Goal: Transaction & Acquisition: Obtain resource

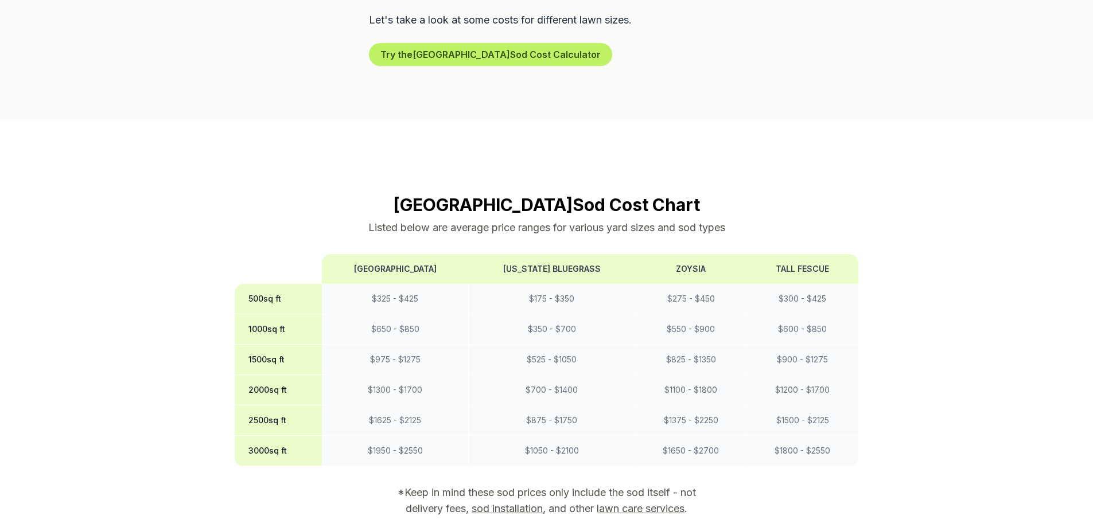
scroll to position [976, 0]
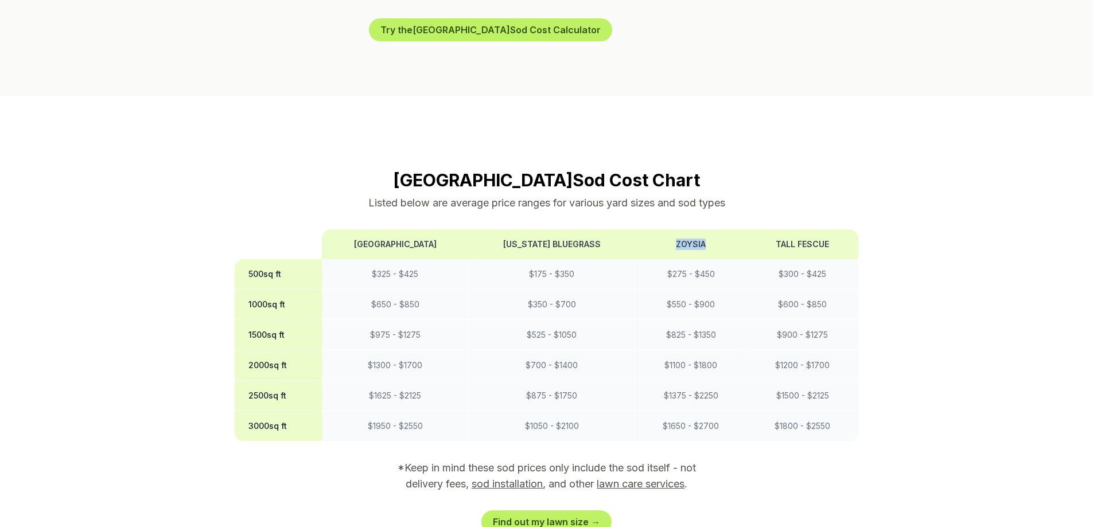
drag, startPoint x: 697, startPoint y: 167, endPoint x: 666, endPoint y: 166, distance: 31.0
click at [666, 230] on th "Zoysia" at bounding box center [691, 245] width 112 height 30
copy th "Zoysia"
click at [620, 230] on th "[US_STATE] Bluegrass" at bounding box center [552, 245] width 166 height 30
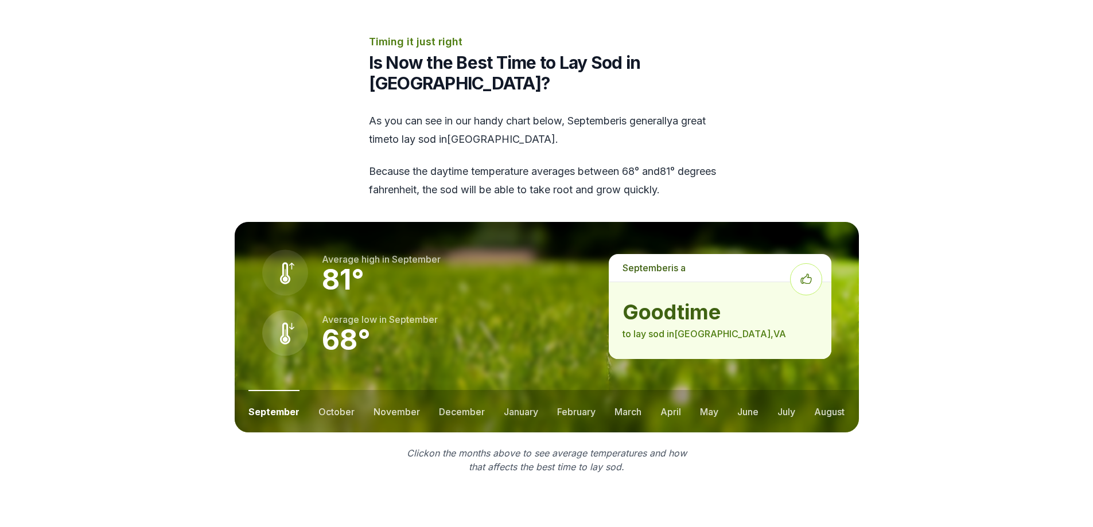
scroll to position [1550, 0]
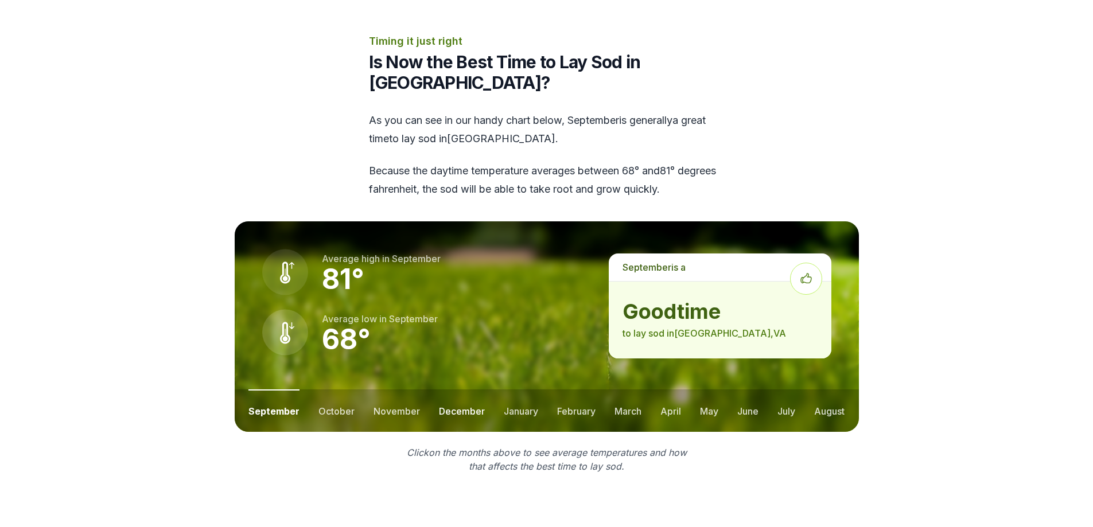
click at [464, 390] on button "december" at bounding box center [462, 411] width 46 height 42
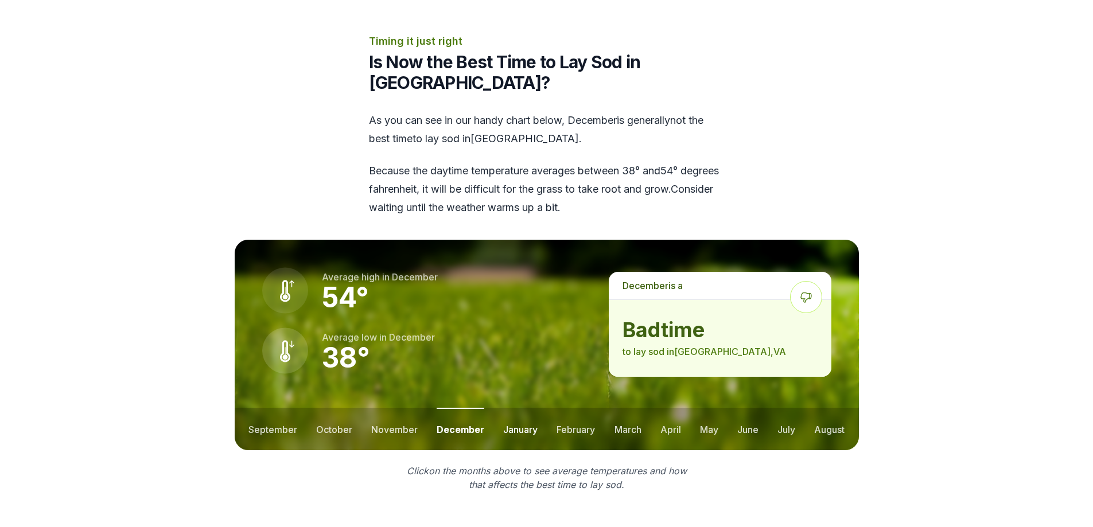
click at [523, 408] on button "january" at bounding box center [520, 429] width 34 height 42
click at [581, 408] on button "february" at bounding box center [577, 429] width 38 height 42
click at [639, 408] on button "march" at bounding box center [628, 429] width 27 height 42
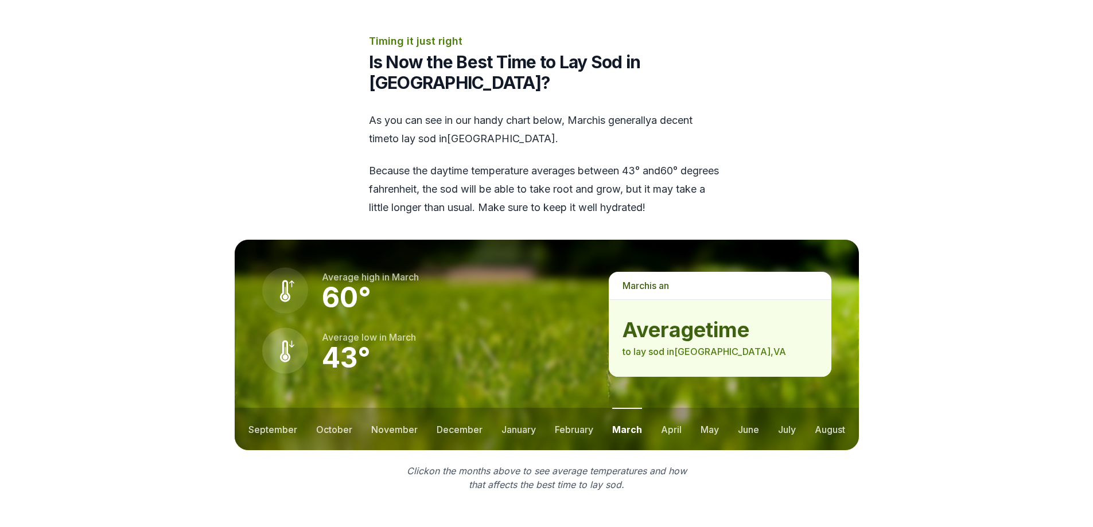
click at [683, 408] on ul "september october november december january february march april may june july …" at bounding box center [547, 429] width 624 height 42
click at [670, 408] on button "april" at bounding box center [671, 429] width 21 height 42
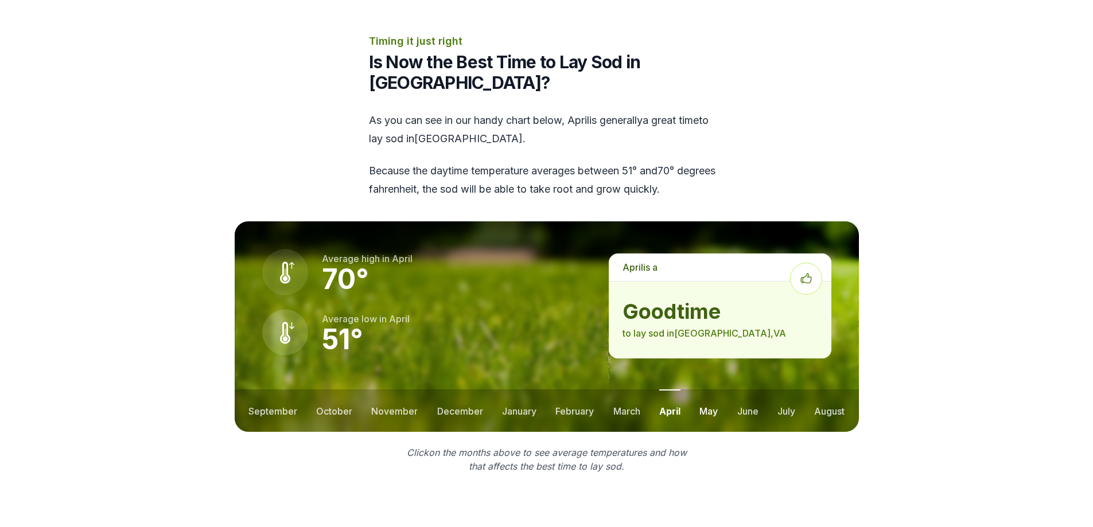
click at [712, 390] on button "may" at bounding box center [709, 411] width 18 height 42
click at [756, 390] on button "june" at bounding box center [748, 411] width 21 height 42
click at [670, 390] on button "april" at bounding box center [669, 411] width 21 height 42
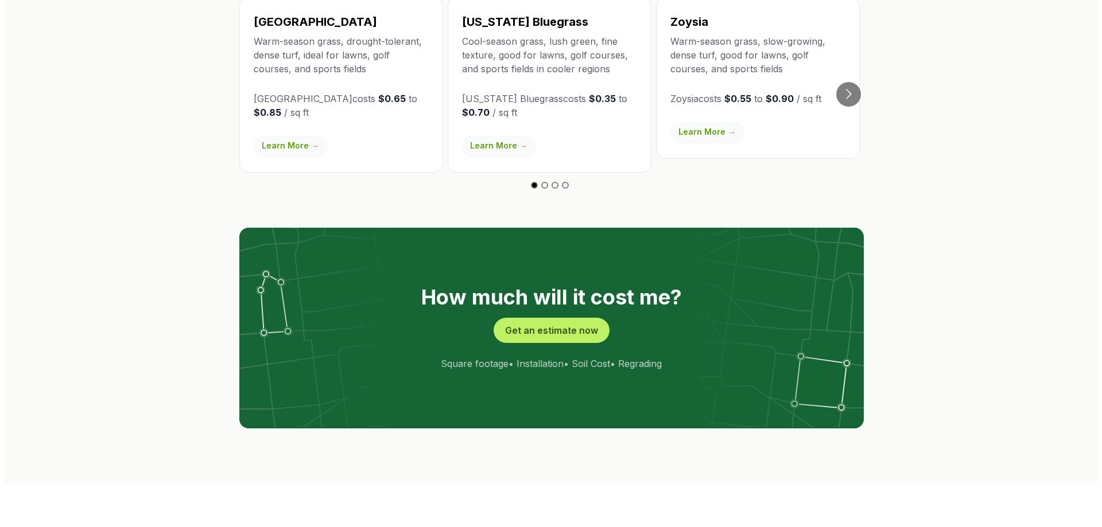
scroll to position [2238, 0]
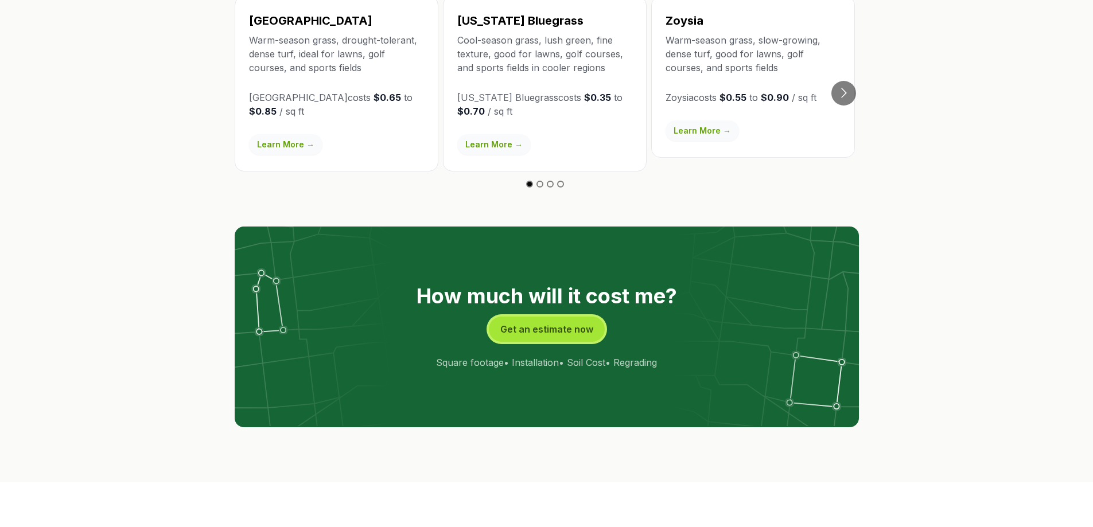
click at [556, 317] on button "Get an estimate now" at bounding box center [547, 329] width 116 height 25
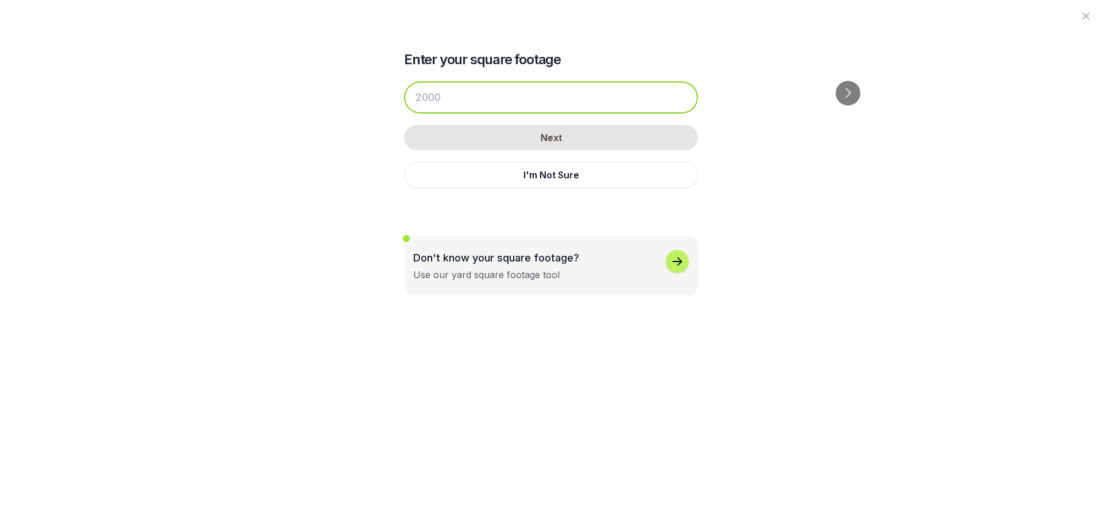
click at [561, 103] on input "number" at bounding box center [551, 98] width 294 height 32
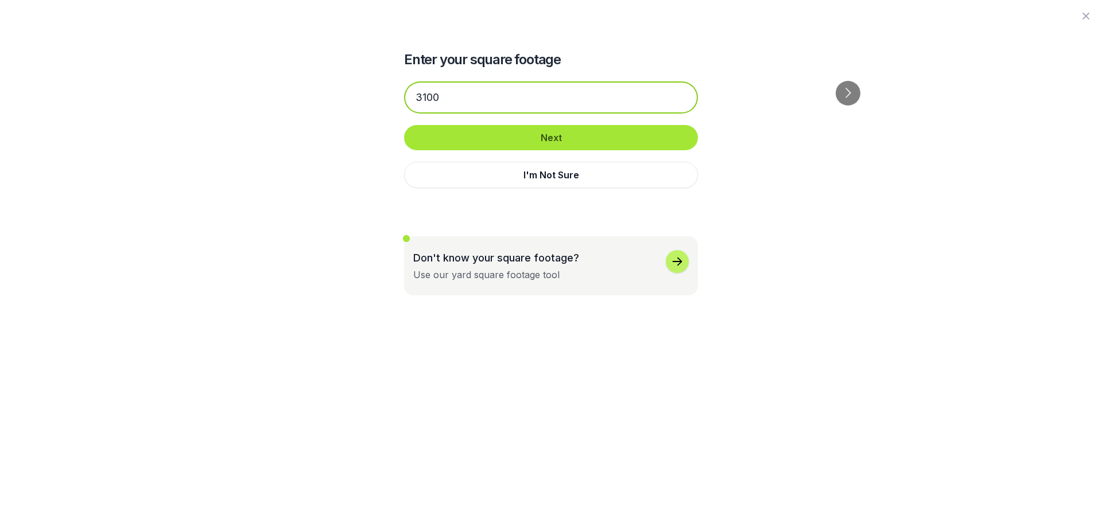
type input "3100"
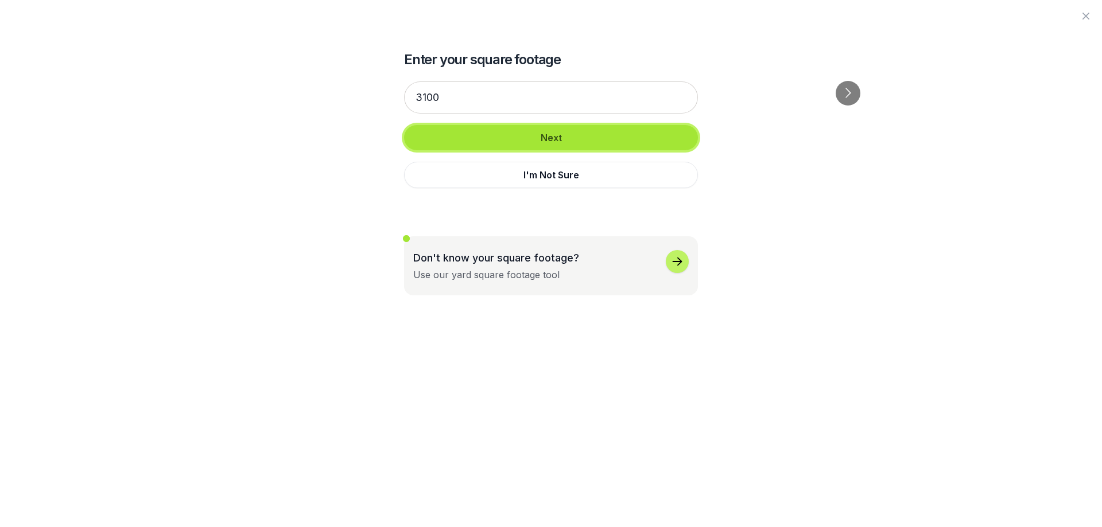
click at [563, 134] on button "Next" at bounding box center [551, 137] width 294 height 25
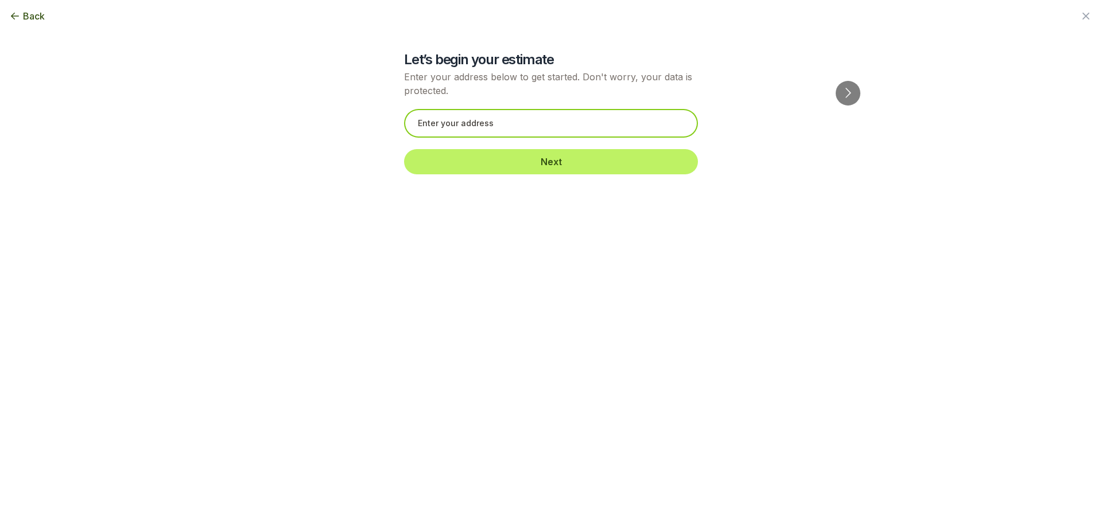
click at [525, 129] on input "text" at bounding box center [551, 123] width 294 height 29
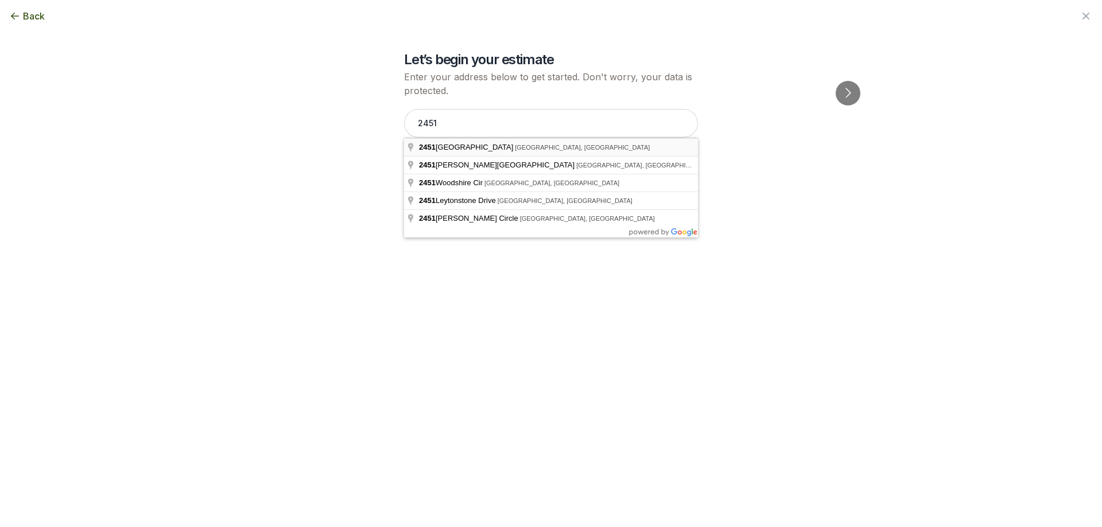
type input "[STREET_ADDRESS]"
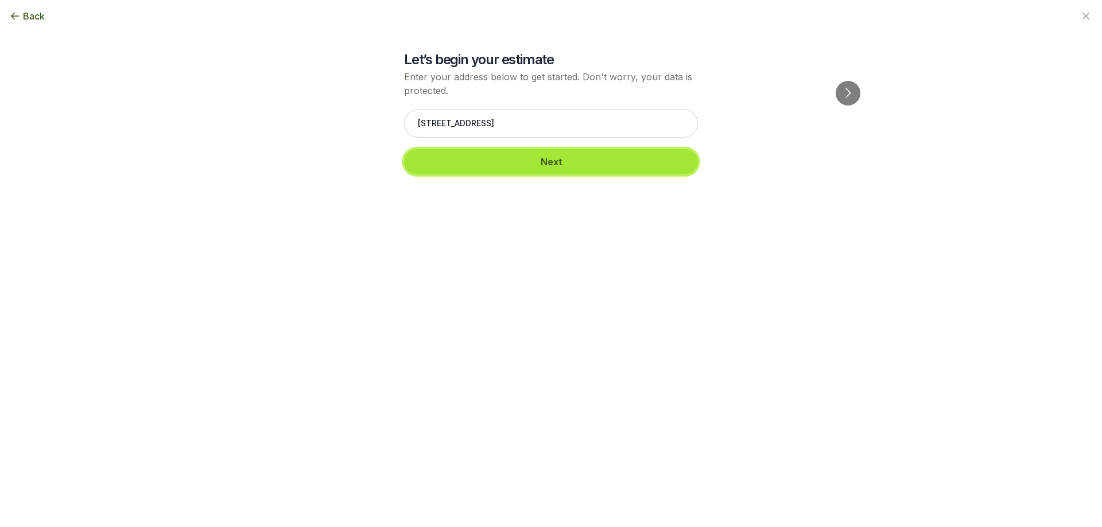
click at [537, 162] on button "Next" at bounding box center [551, 161] width 294 height 25
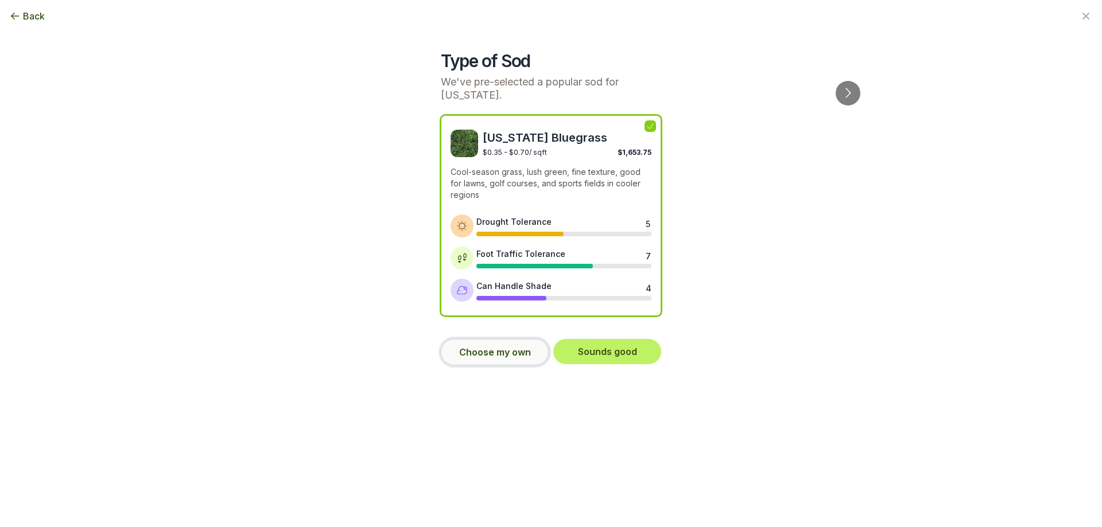
click at [488, 358] on button "Choose my own" at bounding box center [495, 352] width 108 height 26
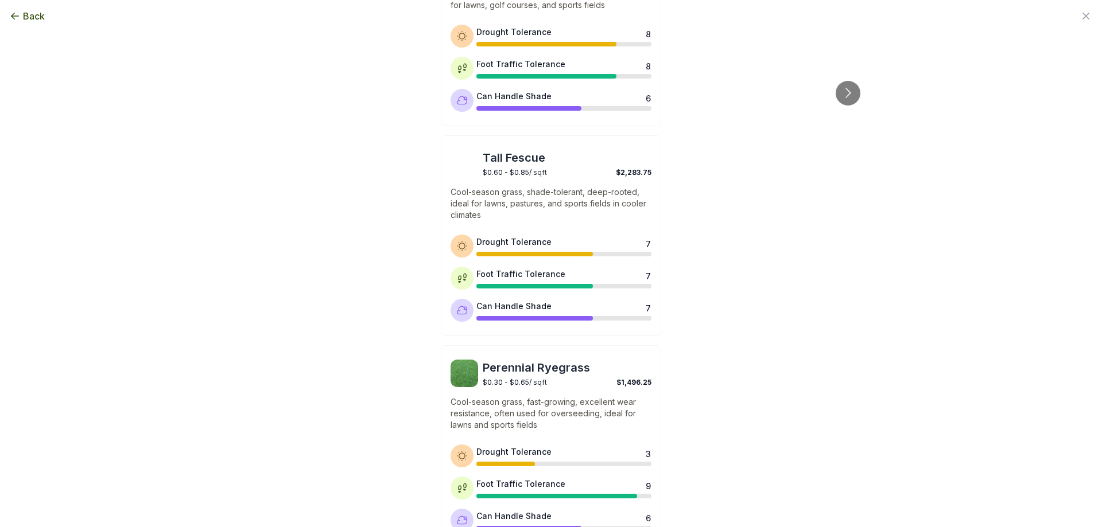
scroll to position [874, 0]
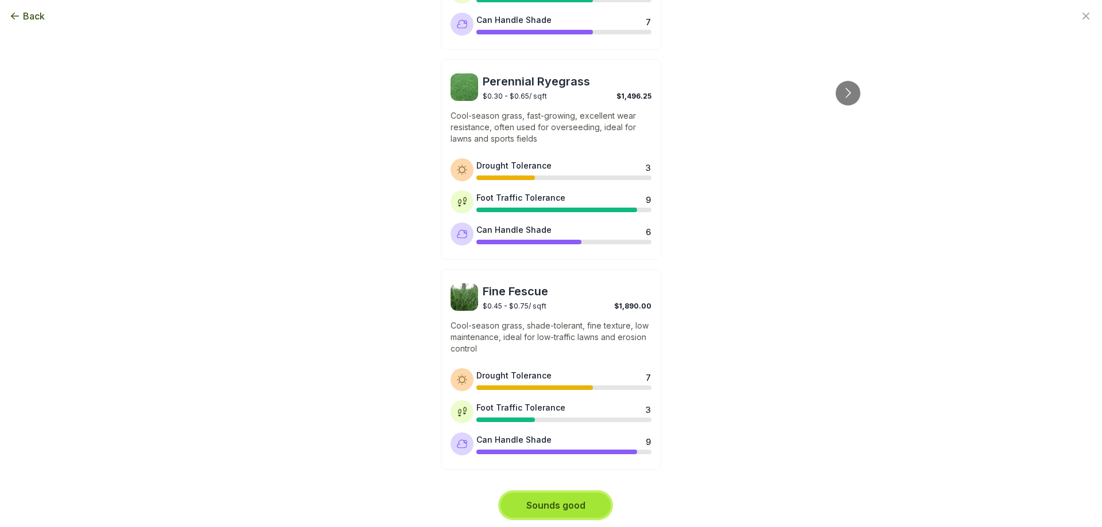
click at [568, 507] on button "Sounds good" at bounding box center [556, 505] width 110 height 25
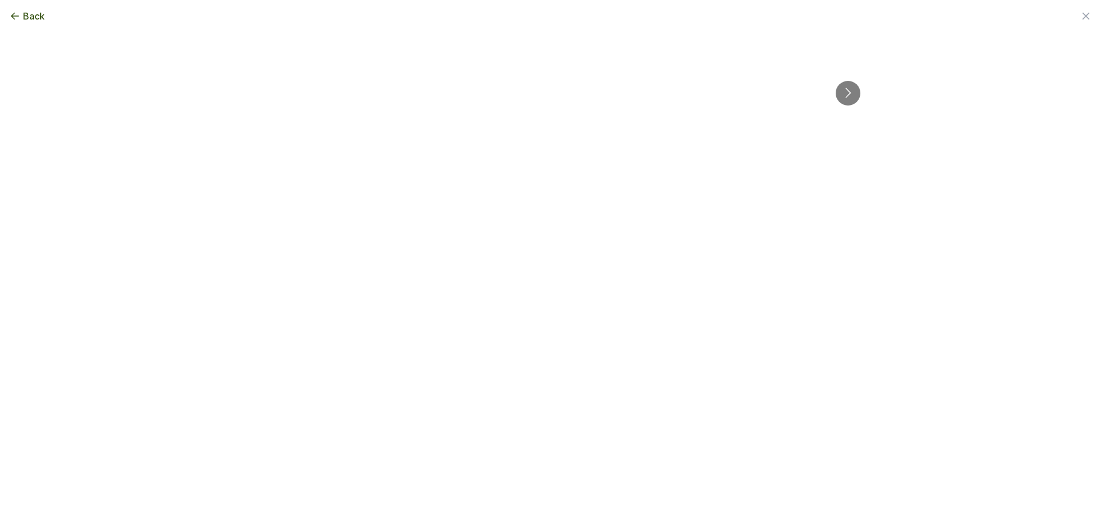
scroll to position [0, 0]
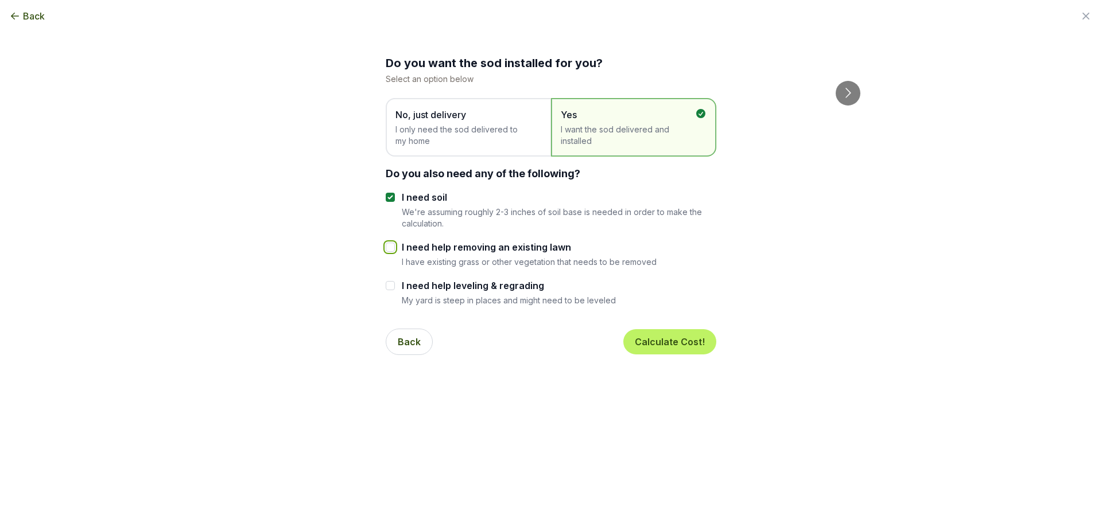
click at [386, 246] on input "I need help removing an existing lawn" at bounding box center [390, 247] width 9 height 9
checkbox input "true"
click at [387, 286] on input "I need help leveling & regrading" at bounding box center [390, 285] width 9 height 9
click at [386, 282] on input "I need help leveling & regrading" at bounding box center [390, 285] width 9 height 9
checkbox input "false"
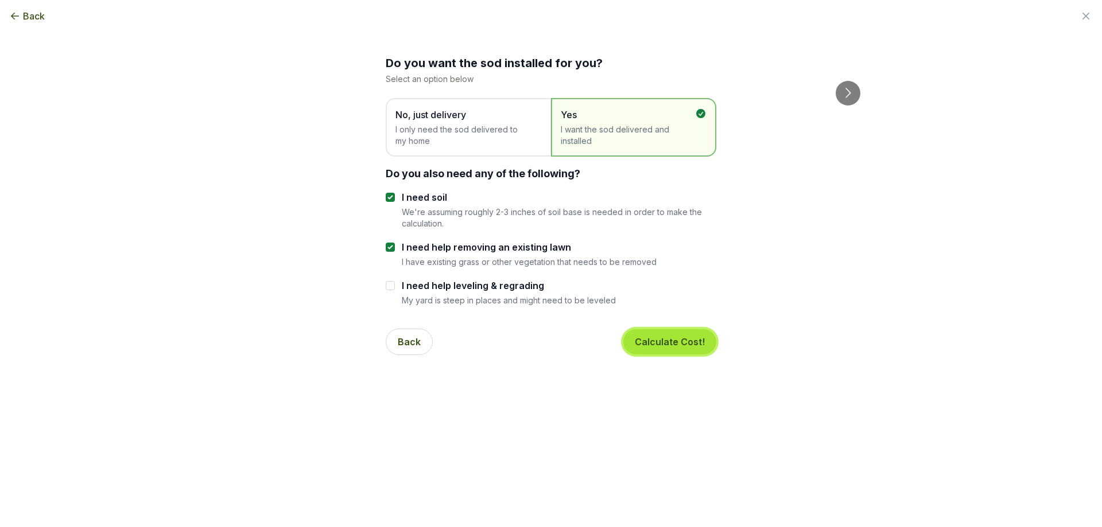
click at [667, 345] on button "Calculate Cost!" at bounding box center [669, 341] width 93 height 25
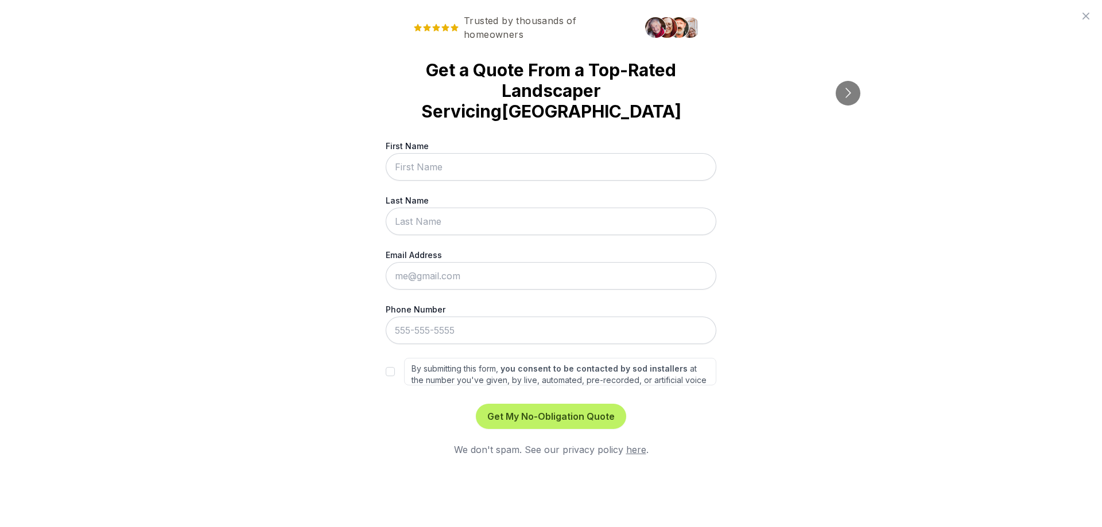
click at [520, 153] on input "First Name" at bounding box center [551, 167] width 331 height 28
type input "[PERSON_NAME]"
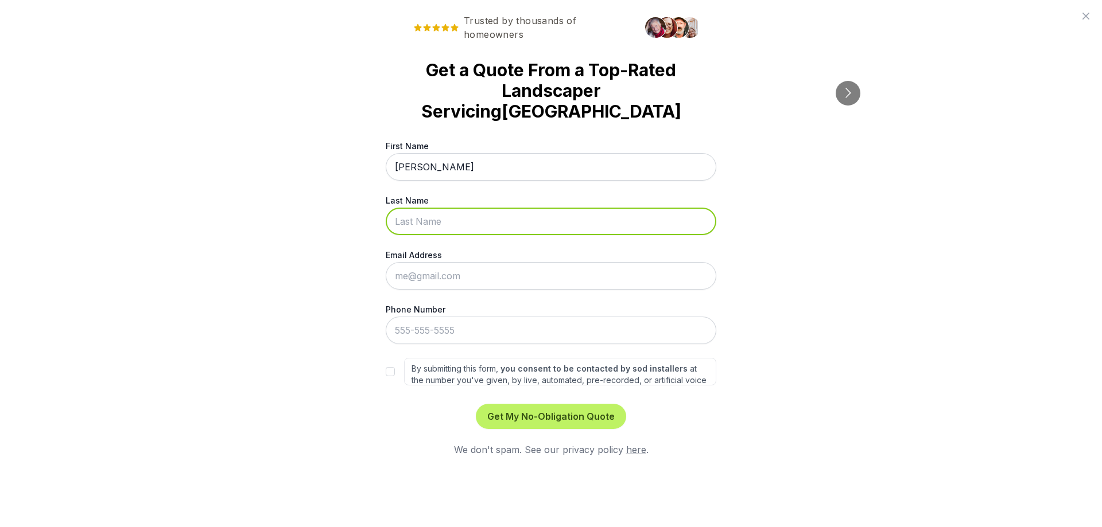
type input "lane"
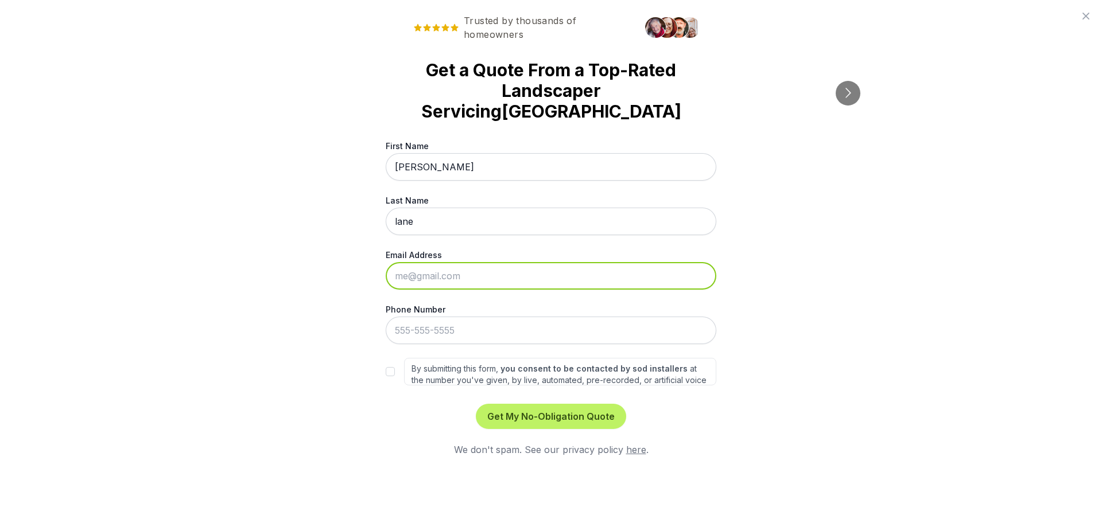
type input "[EMAIL_ADDRESS][DOMAIN_NAME]"
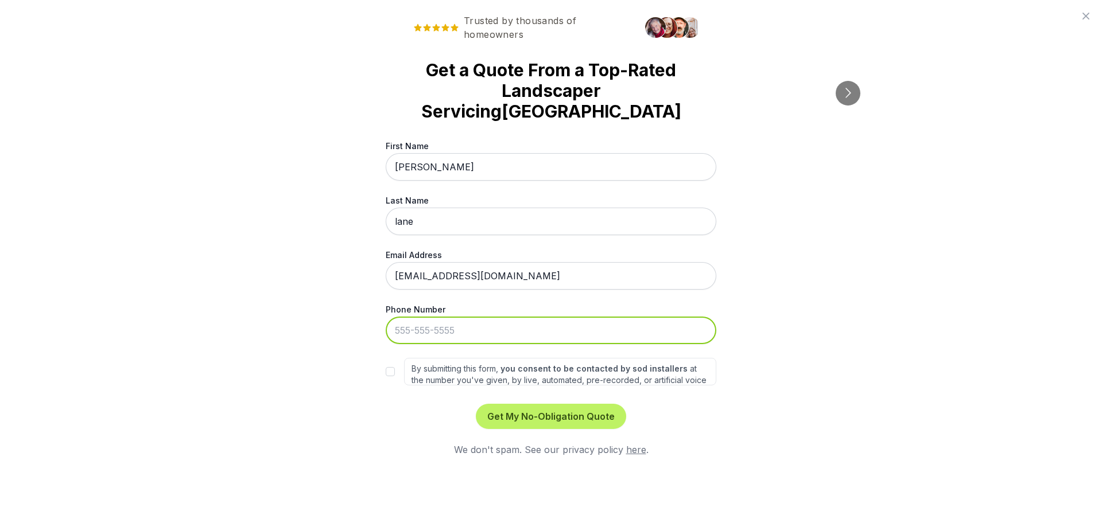
type input "[PHONE_NUMBER]"
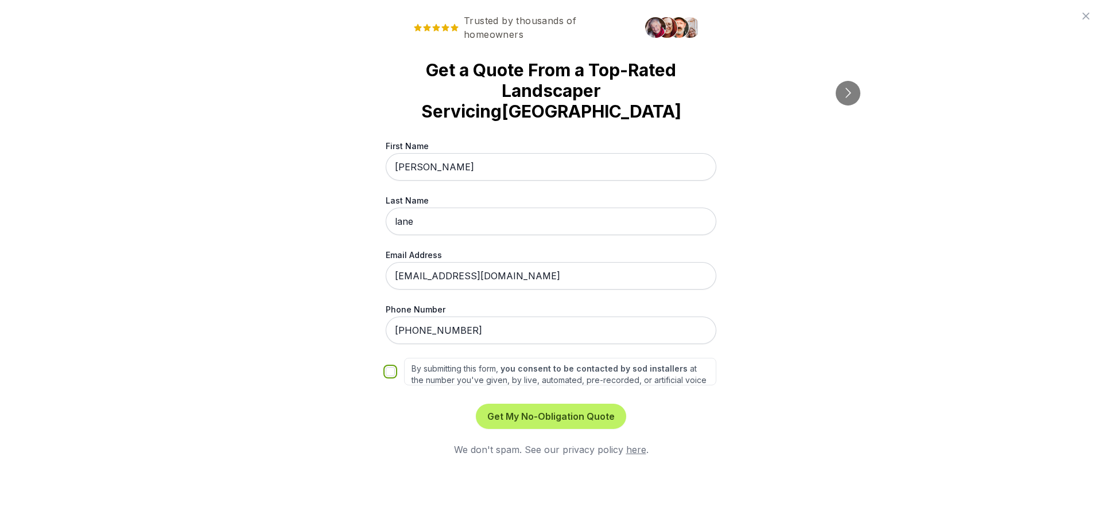
click at [393, 367] on input "By submitting this form, you consent to be contacted by sod installers at the n…" at bounding box center [390, 371] width 9 height 9
checkbox input "true"
click at [531, 404] on button "Get My No-Obligation Quote" at bounding box center [551, 416] width 150 height 25
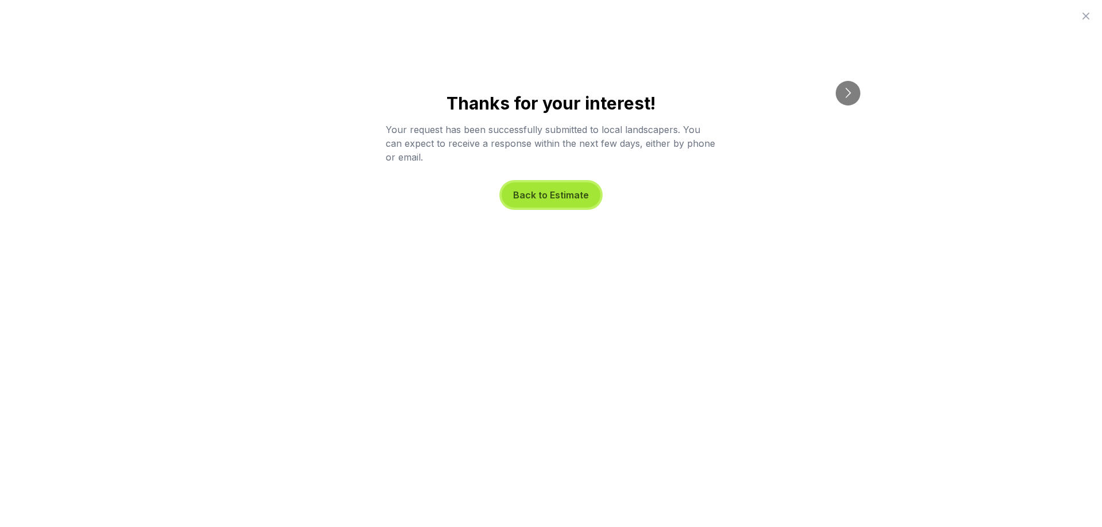
click at [543, 198] on button "Back to Estimate" at bounding box center [551, 195] width 99 height 25
